Goal: Navigation & Orientation: Find specific page/section

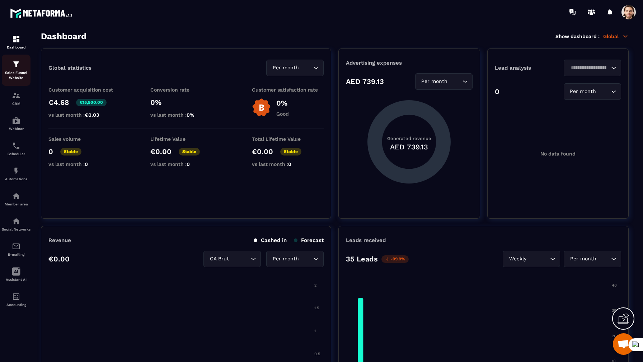
click at [15, 63] on img at bounding box center [16, 64] width 9 height 9
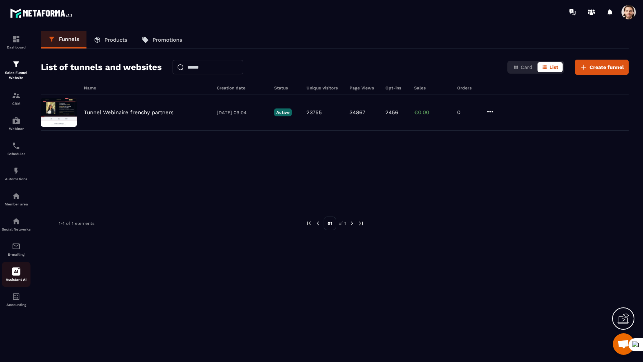
click at [13, 276] on icon at bounding box center [16, 271] width 8 height 8
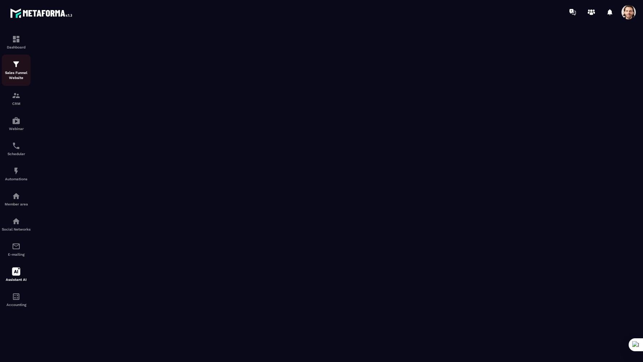
click at [20, 69] on div "Sales Funnel Website" at bounding box center [16, 70] width 29 height 20
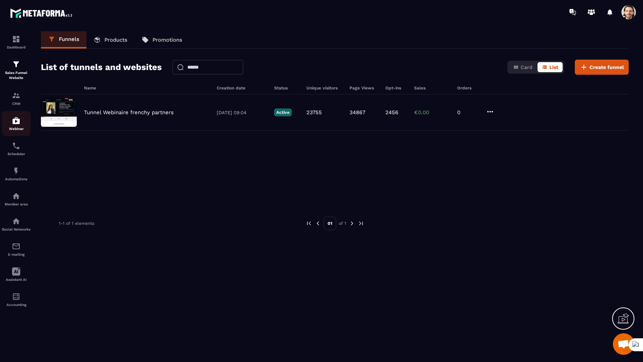
click at [13, 129] on p "Webinar" at bounding box center [16, 129] width 29 height 4
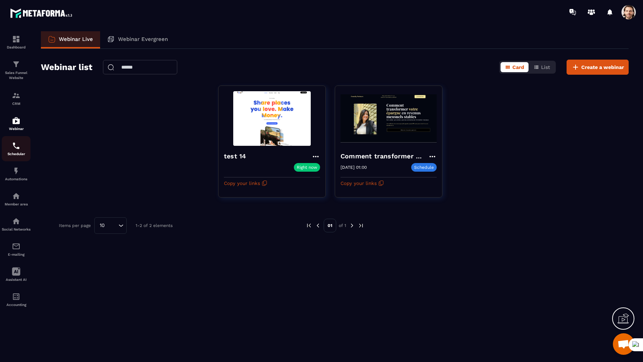
click at [17, 161] on link "Scheduler" at bounding box center [16, 148] width 29 height 25
